Goal: Information Seeking & Learning: Learn about a topic

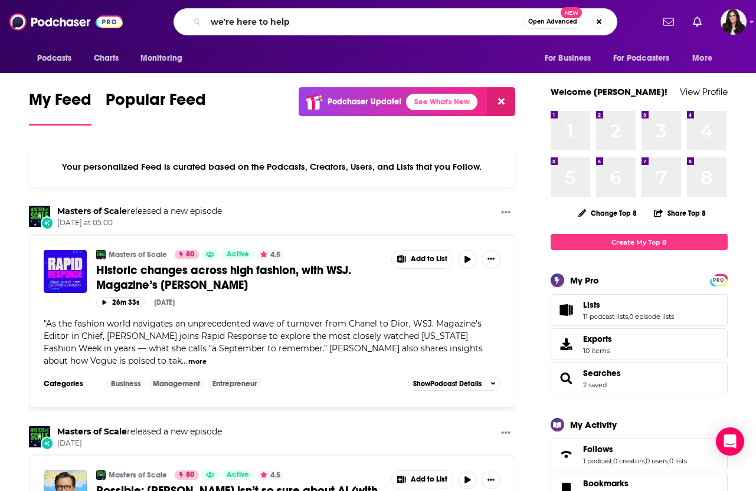
type input "we're here to help"
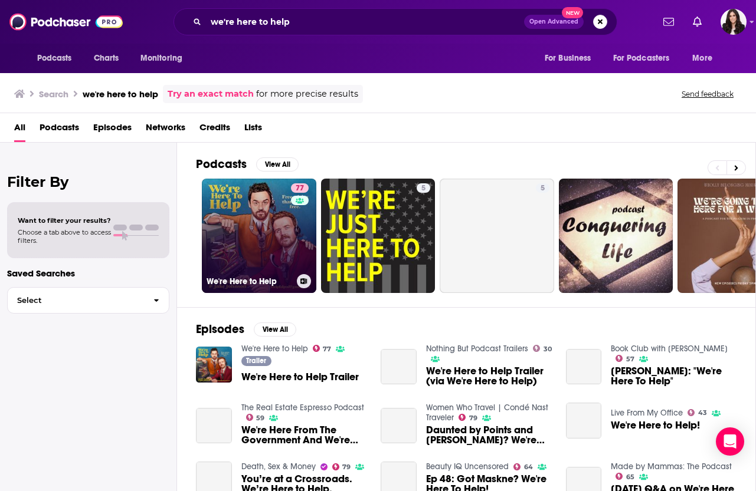
click at [245, 214] on link "77 We're Here to Help" at bounding box center [259, 236] width 114 height 114
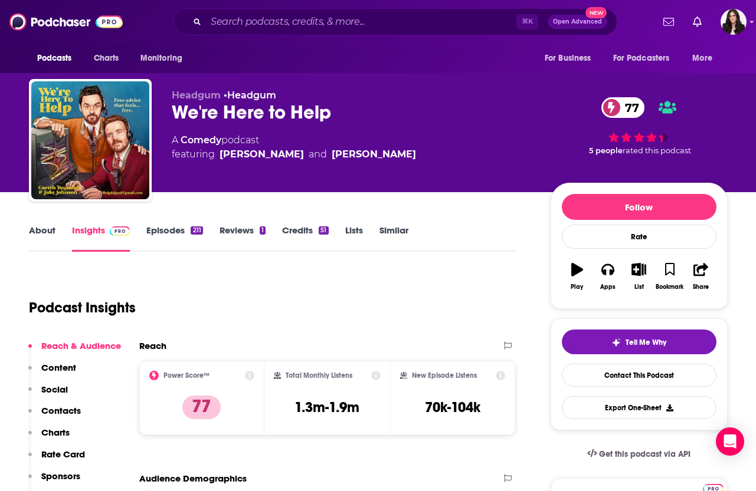
click at [46, 229] on link "About" at bounding box center [42, 238] width 27 height 27
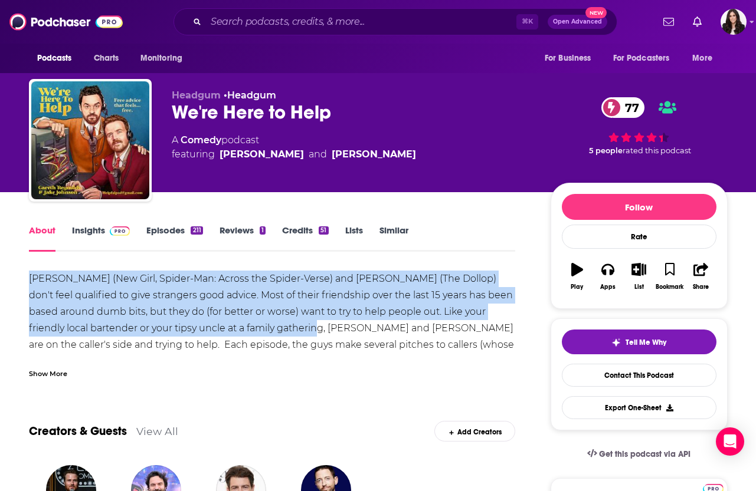
drag, startPoint x: 25, startPoint y: 278, endPoint x: 277, endPoint y: 326, distance: 256.4
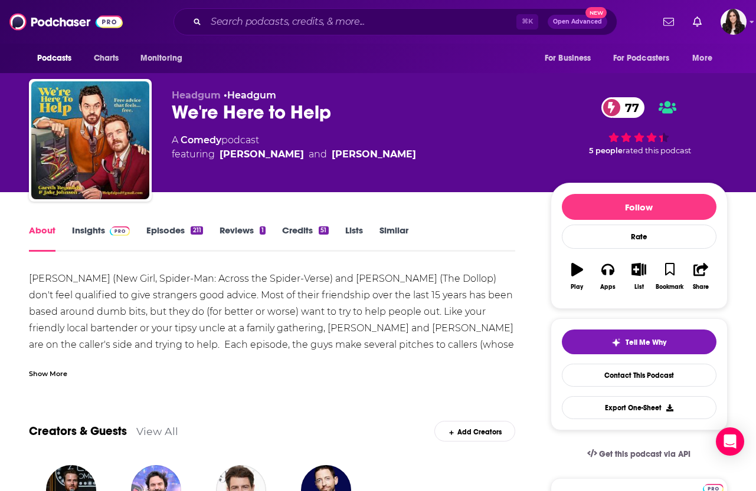
click at [49, 369] on div "Show More" at bounding box center [48, 373] width 38 height 11
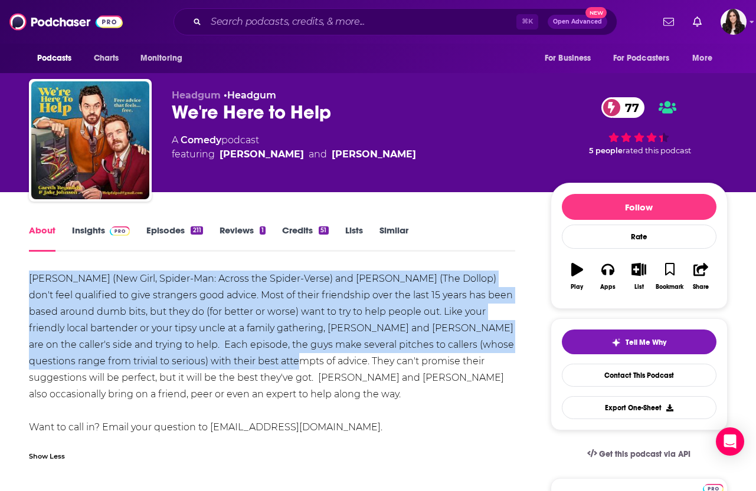
drag, startPoint x: 265, startPoint y: 360, endPoint x: 21, endPoint y: 280, distance: 256.9
copy div "[PERSON_NAME] (New Girl, Spider-Man: Across the Spider-Verse) and [PERSON_NAME]…"
